Goal: Transaction & Acquisition: Purchase product/service

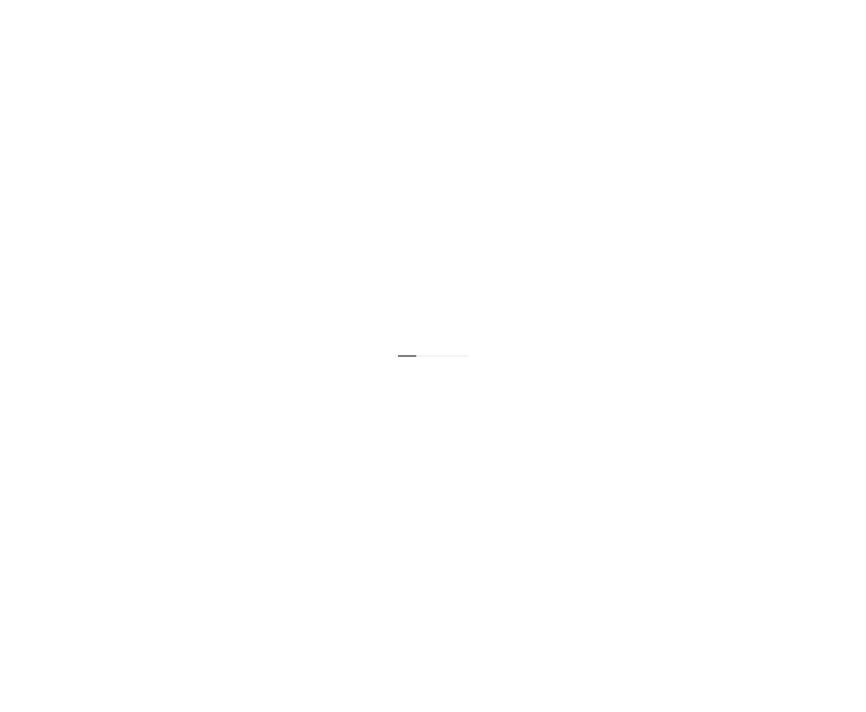
select select "**********"
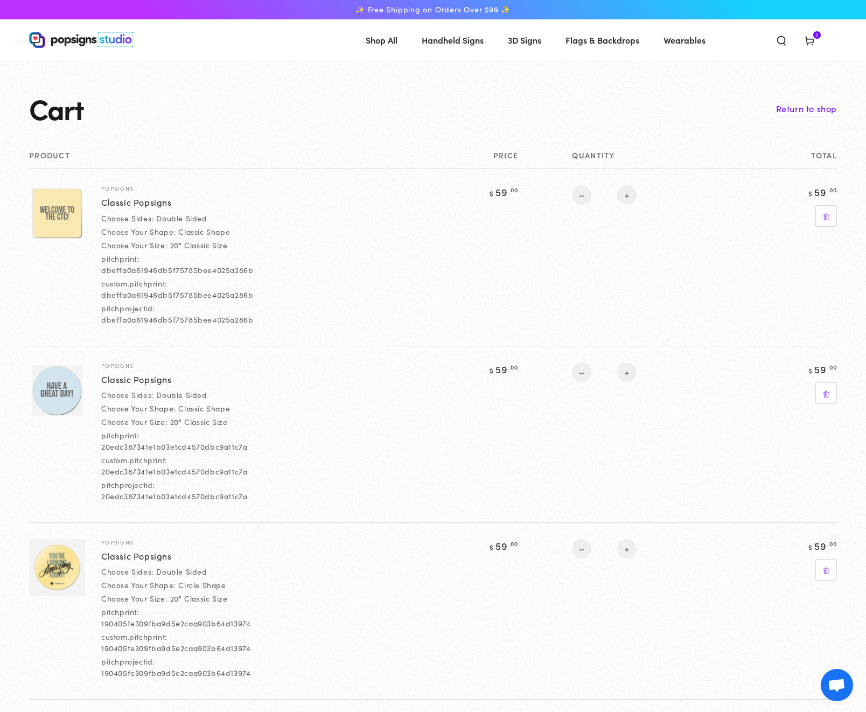
click at [61, 393] on img at bounding box center [57, 390] width 51 height 51
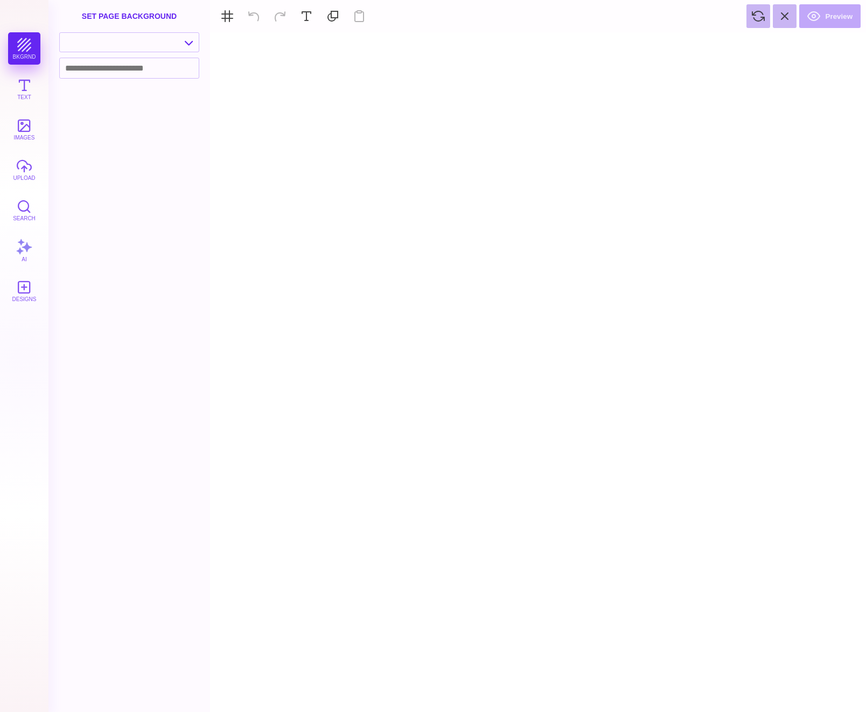
type textarea "An ancient tree with a door leading to a magical world"
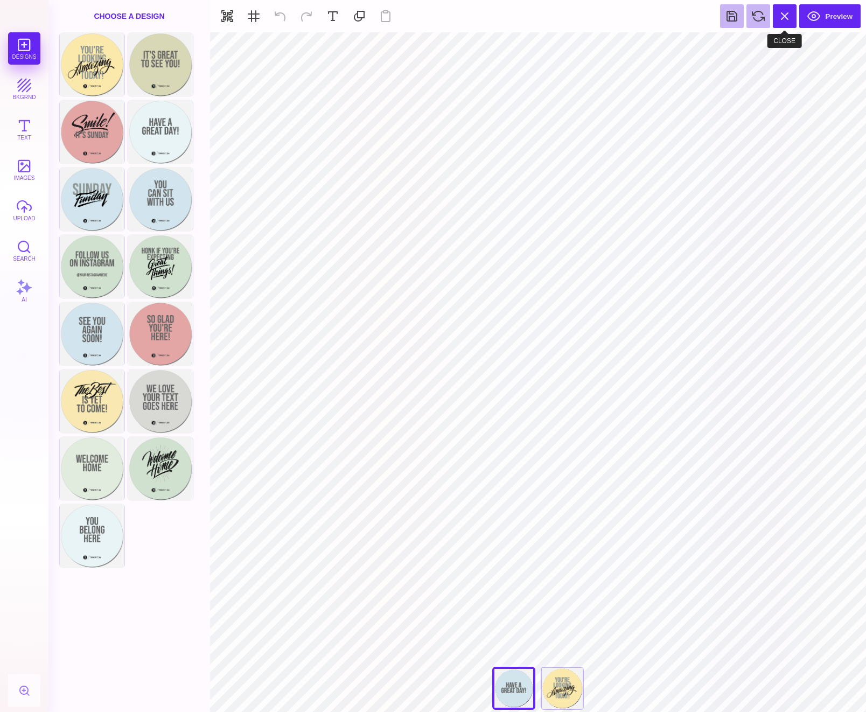
click at [785, 15] on button at bounding box center [785, 16] width 24 height 24
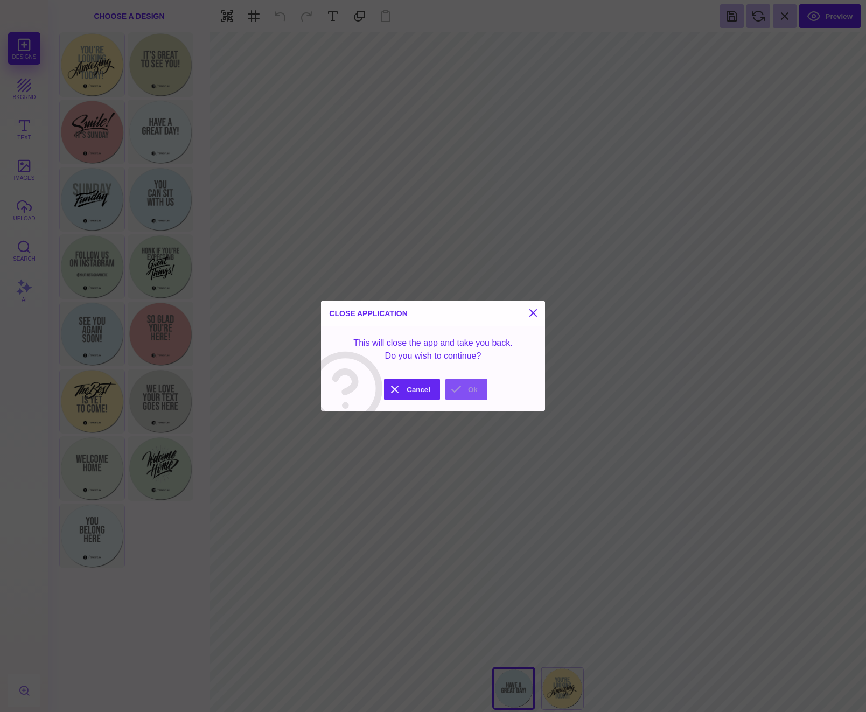
drag, startPoint x: 475, startPoint y: 388, endPoint x: 506, endPoint y: 438, distance: 58.6
click at [475, 388] on button "Ok" at bounding box center [467, 390] width 42 height 22
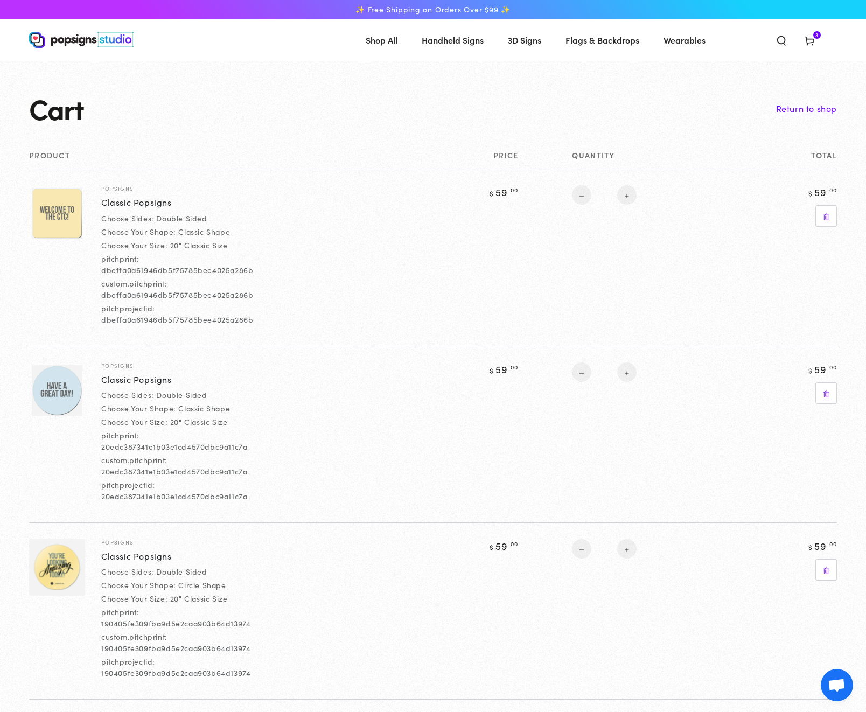
click at [54, 212] on img at bounding box center [57, 213] width 51 height 51
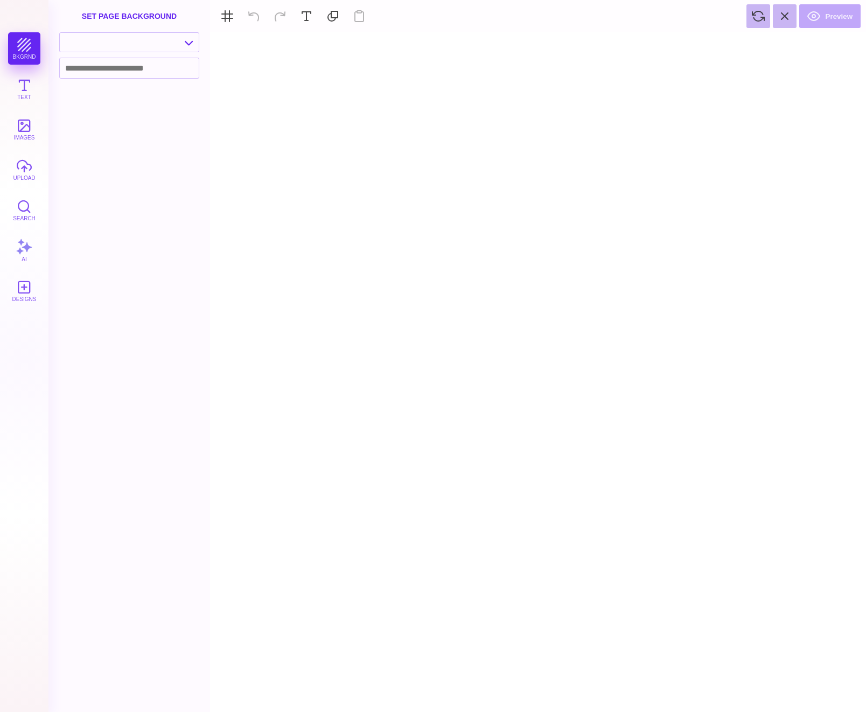
type textarea "An ancient tree with a door leading to a magical world"
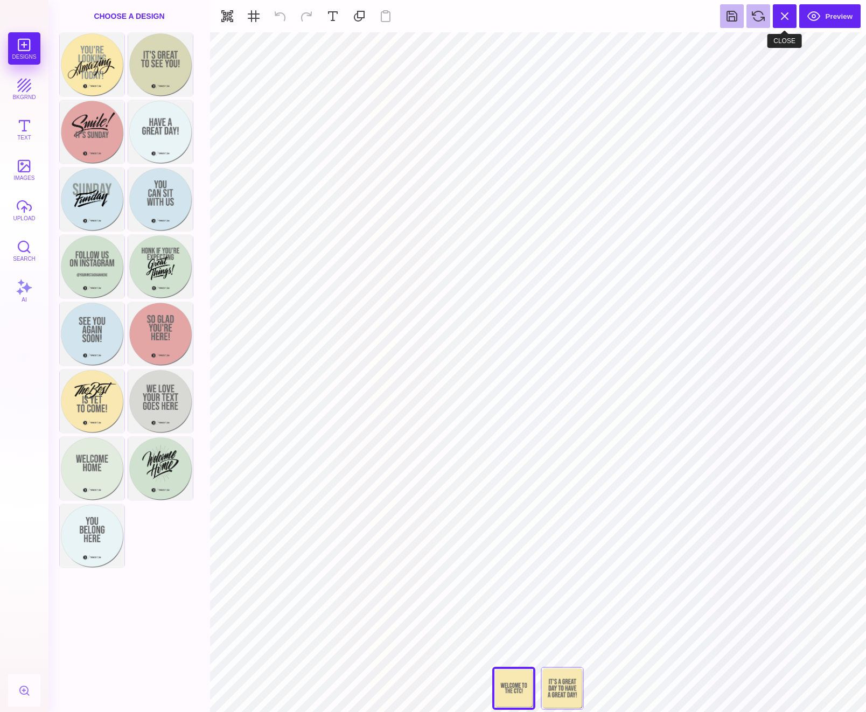
click at [786, 18] on button at bounding box center [785, 16] width 24 height 24
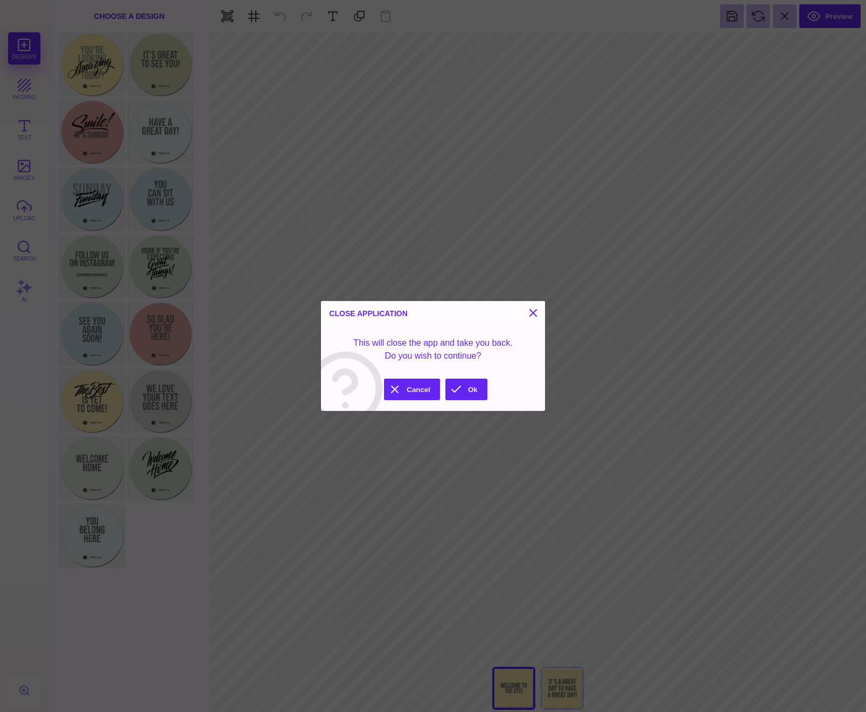
click at [473, 397] on button "Ok" at bounding box center [467, 390] width 42 height 22
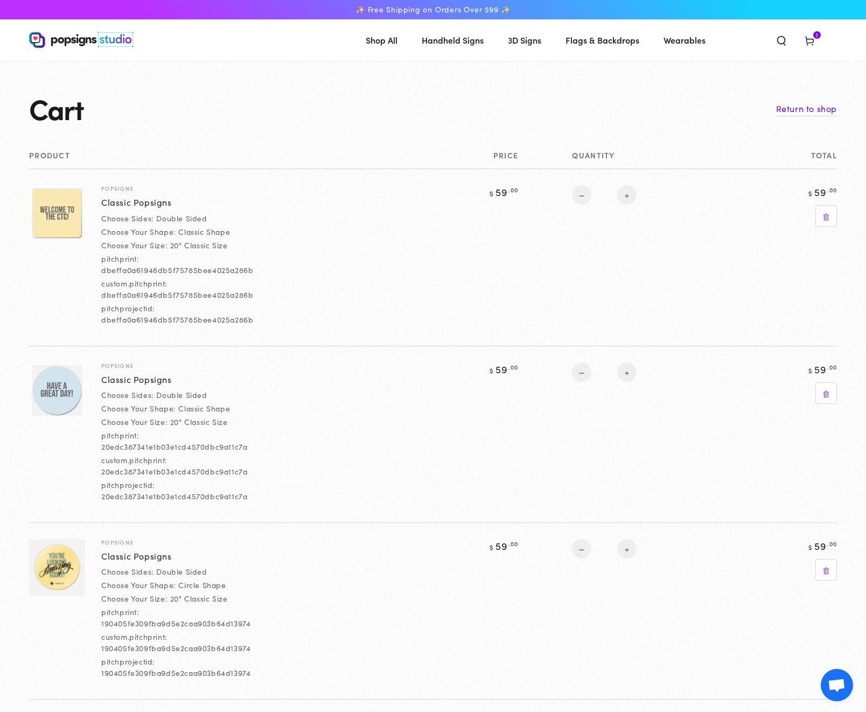
click at [47, 565] on img at bounding box center [57, 567] width 56 height 57
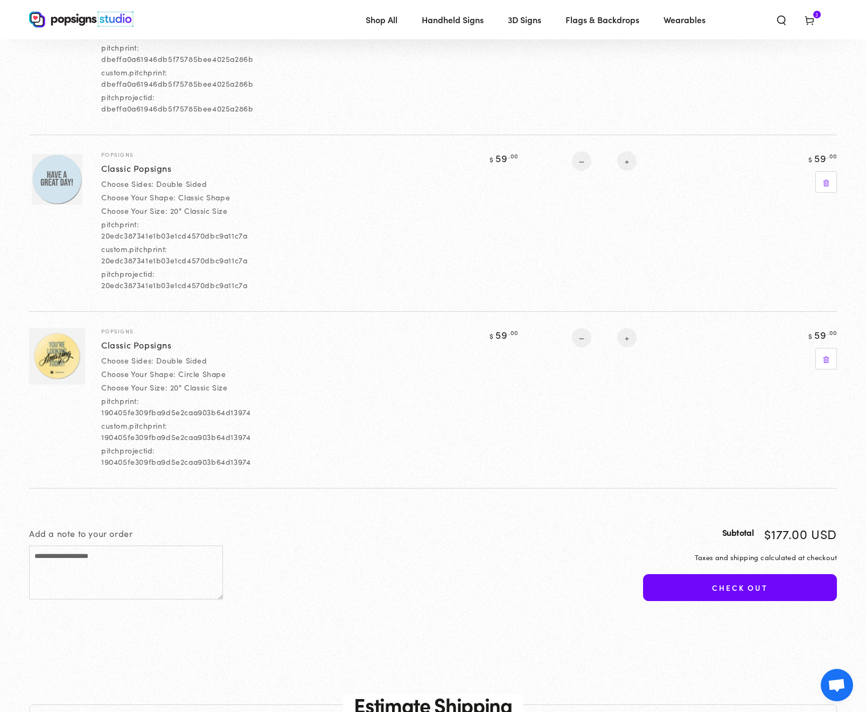
click at [47, 411] on td at bounding box center [57, 399] width 56 height 177
click at [58, 356] on img at bounding box center [57, 356] width 56 height 57
click at [67, 427] on td at bounding box center [57, 399] width 56 height 177
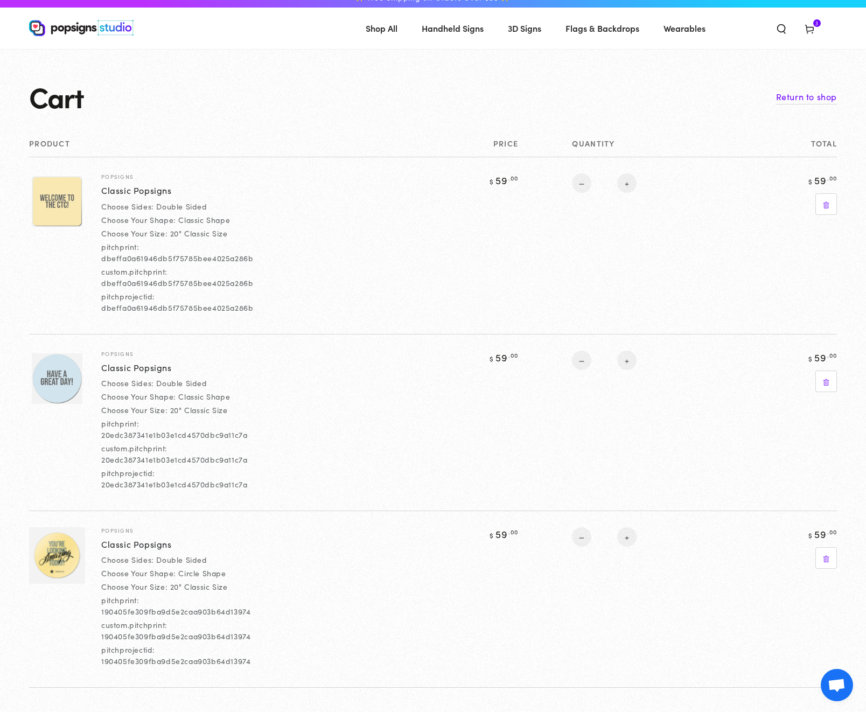
scroll to position [24, 0]
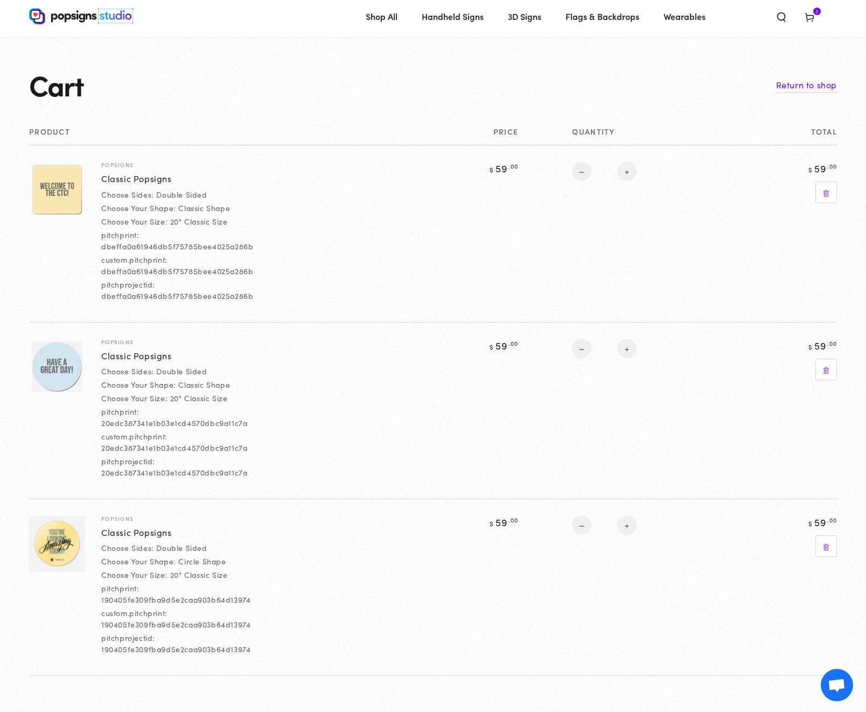
click at [299, 440] on td "Popsigns Classic Popsigns Choose Sides: Double Sided Choose Your Shape: Classic…" at bounding box center [257, 410] width 344 height 177
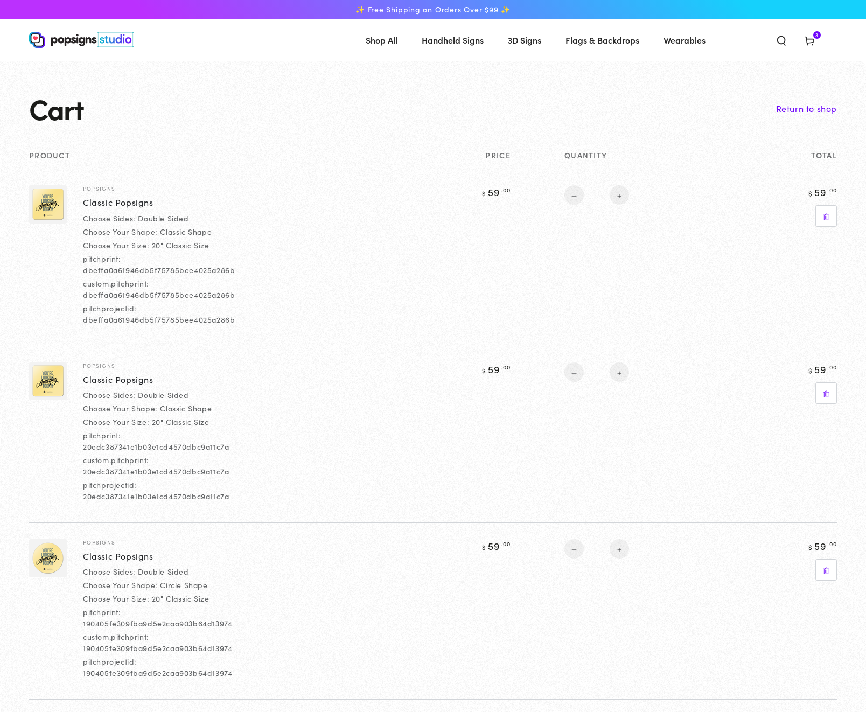
select select "**********"
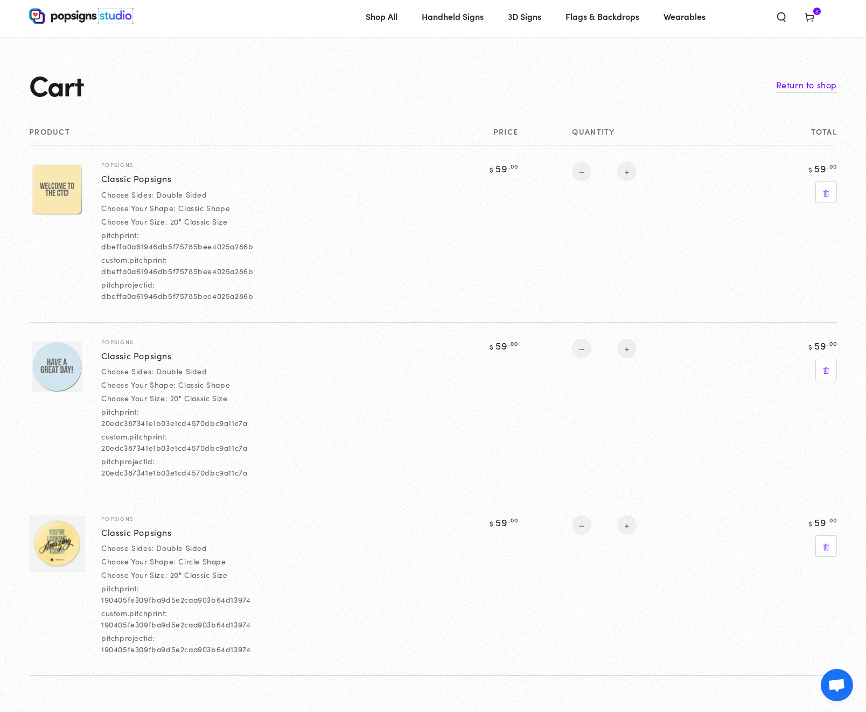
click at [62, 359] on img at bounding box center [57, 367] width 51 height 51
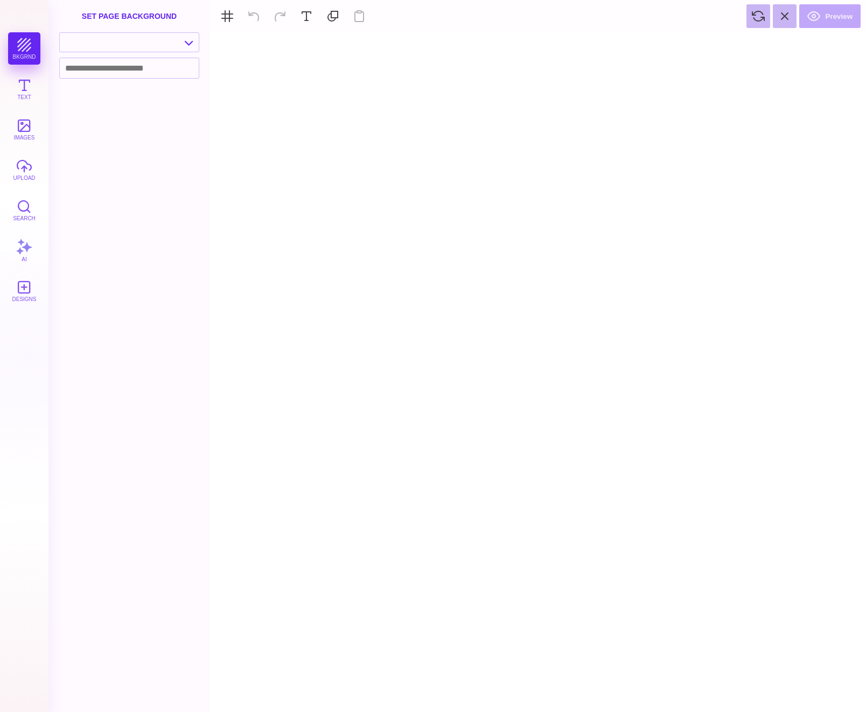
type textarea "An ancient tree with a door leading to a magical world"
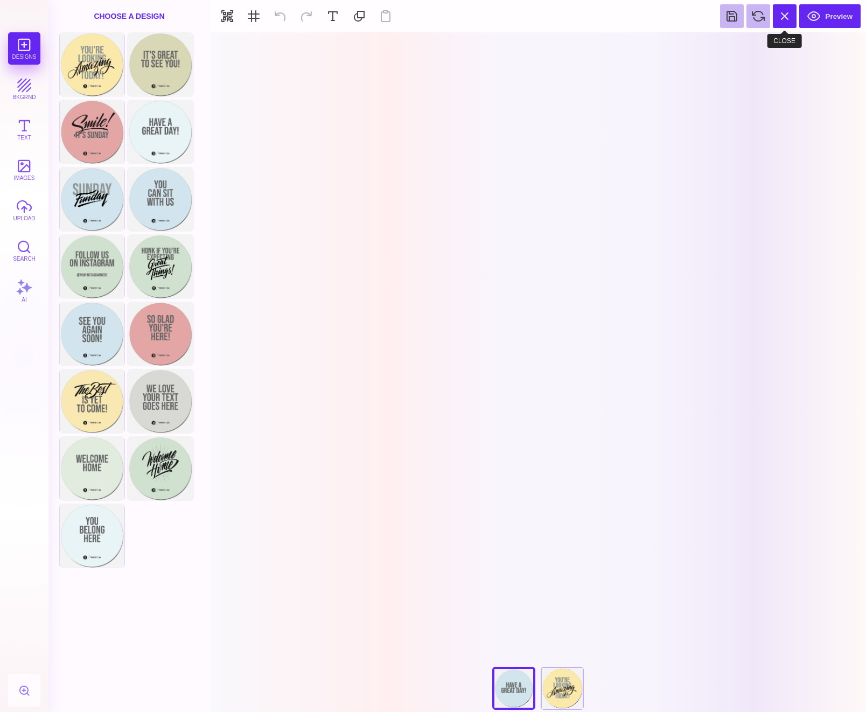
click at [780, 20] on button at bounding box center [785, 16] width 24 height 24
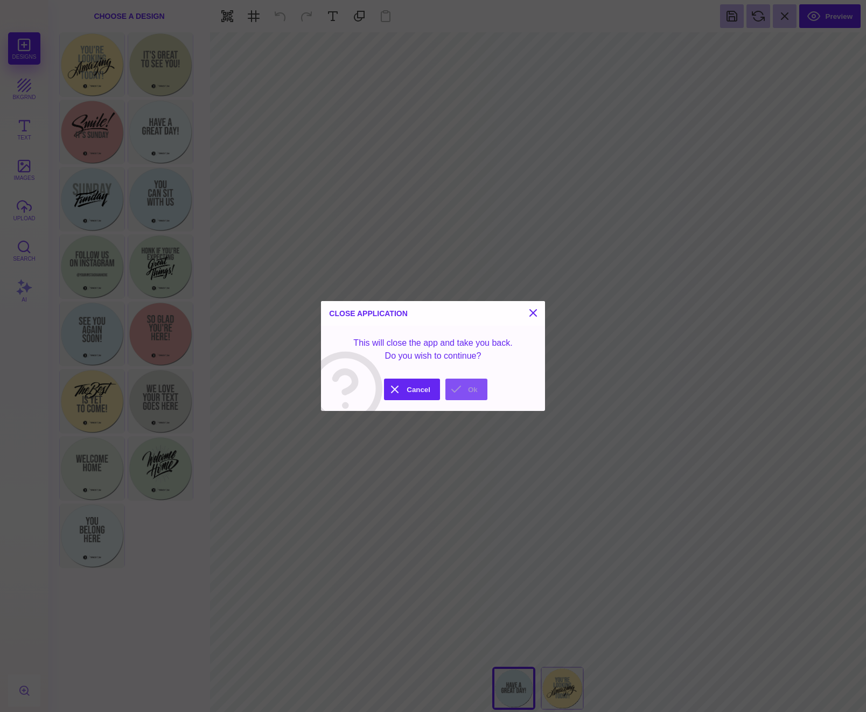
click at [471, 392] on button "Ok" at bounding box center [467, 390] width 42 height 22
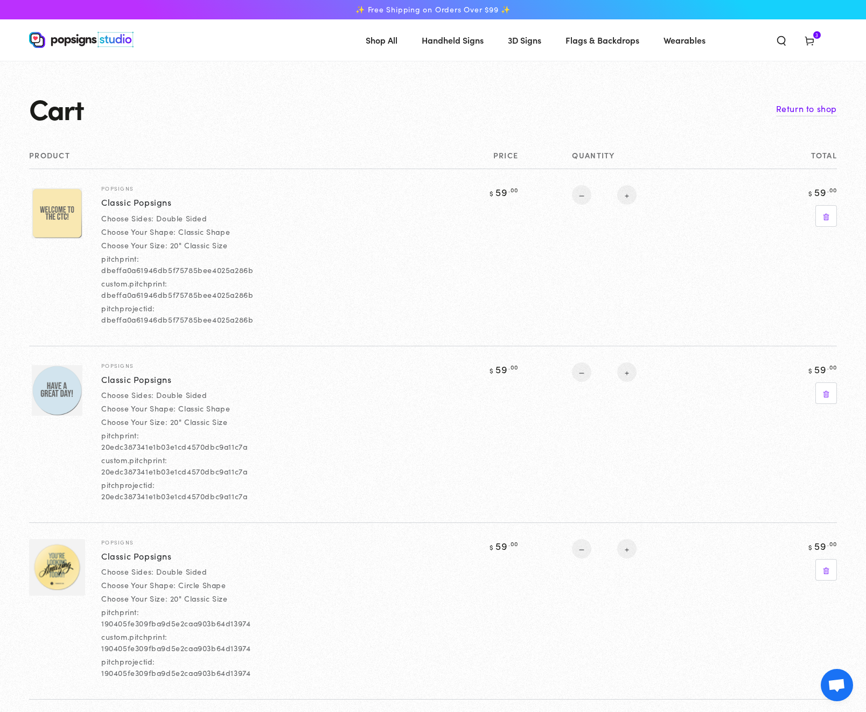
click at [63, 555] on img at bounding box center [57, 567] width 56 height 57
click at [62, 555] on img at bounding box center [57, 567] width 56 height 57
click at [61, 555] on img at bounding box center [57, 567] width 56 height 57
click at [61, 571] on img at bounding box center [57, 567] width 56 height 57
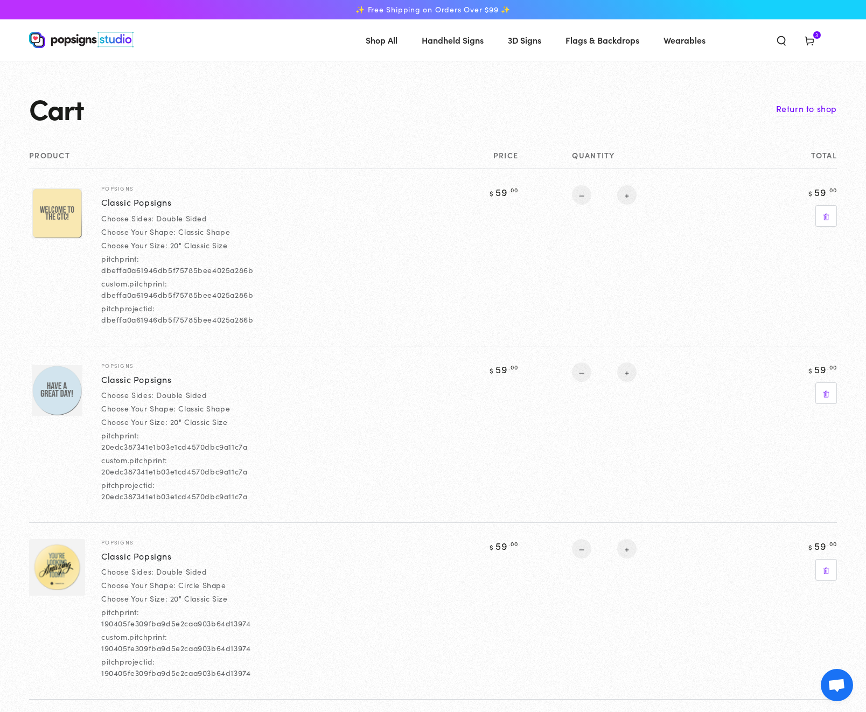
click at [61, 571] on img at bounding box center [57, 567] width 56 height 57
drag, startPoint x: 145, startPoint y: 594, endPoint x: 149, endPoint y: 606, distance: 11.9
click at [145, 595] on dt "Choose Your Size:" at bounding box center [134, 598] width 66 height 11
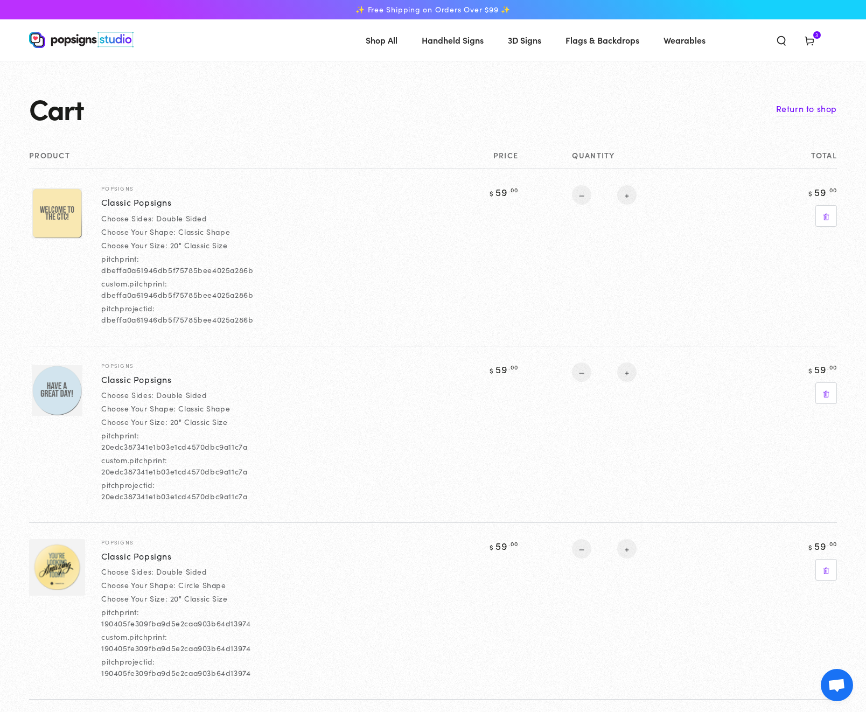
drag, startPoint x: 151, startPoint y: 616, endPoint x: 163, endPoint y: 623, distance: 13.8
click at [152, 616] on div "pitchprint: 190405fe309fba9d5e2caa903b64d13974" at bounding box center [182, 618] width 162 height 23
click at [186, 623] on dd "190405fe309fba9d5e2caa903b64d13974" at bounding box center [175, 623] width 149 height 11
drag, startPoint x: 186, startPoint y: 623, endPoint x: 281, endPoint y: 558, distance: 115.1
click at [188, 622] on dd "190405fe309fba9d5e2caa903b64d13974" at bounding box center [175, 623] width 149 height 11
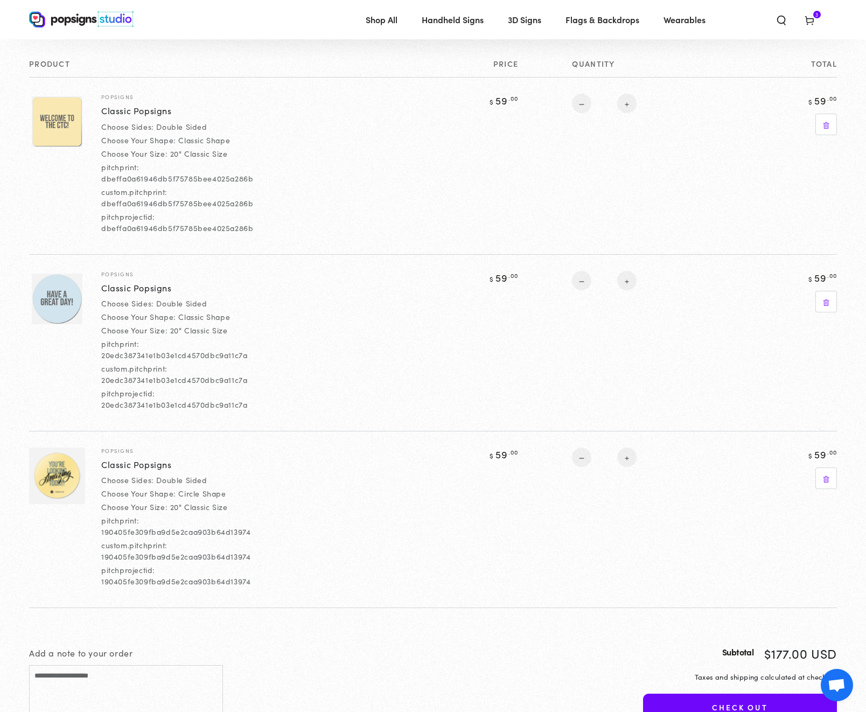
scroll to position [38, 0]
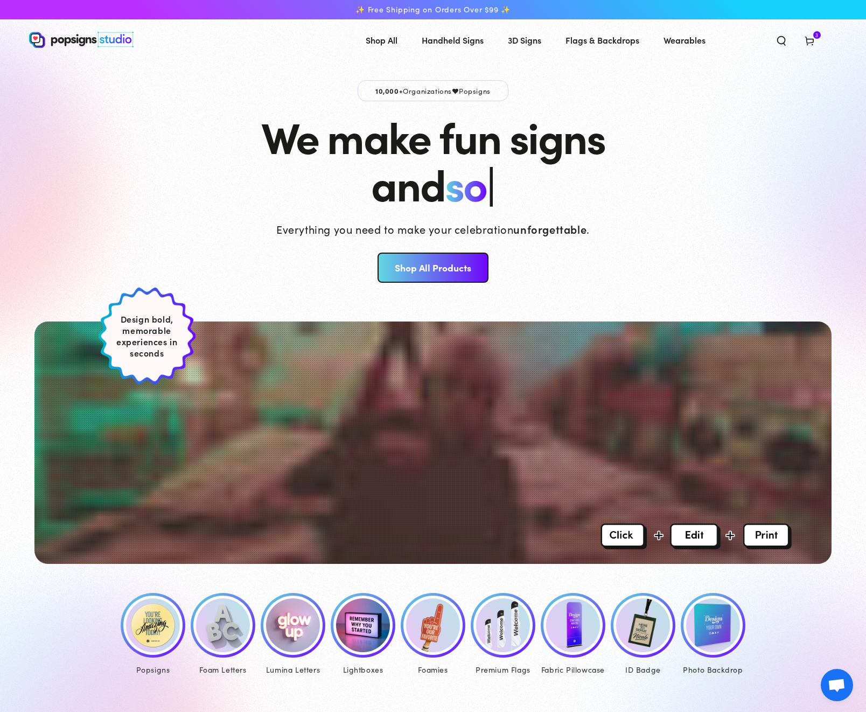
click at [567, 629] on img at bounding box center [573, 626] width 54 height 54
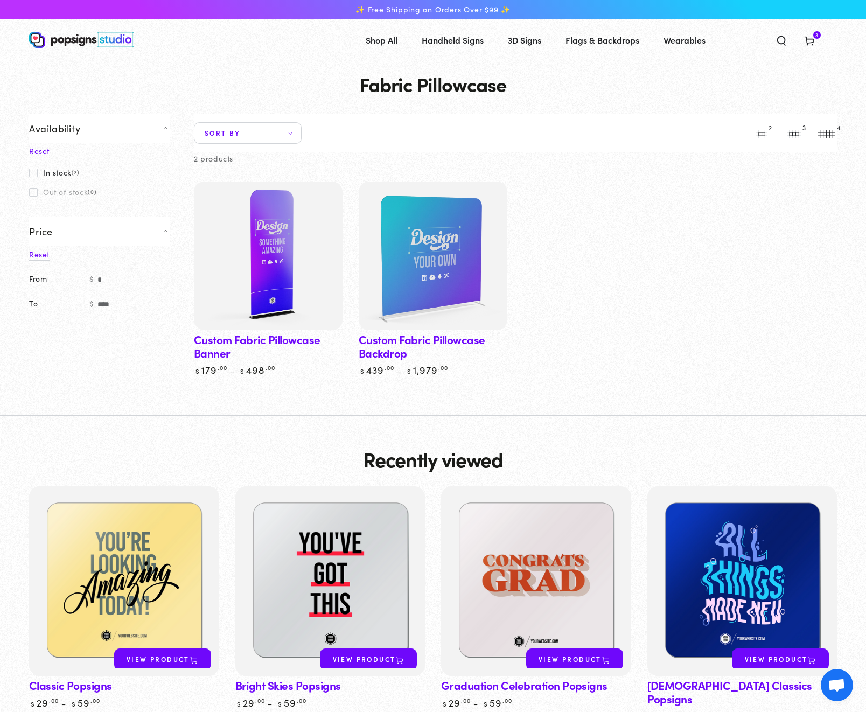
click at [272, 260] on img at bounding box center [268, 255] width 153 height 153
